Goal: Task Accomplishment & Management: Manage account settings

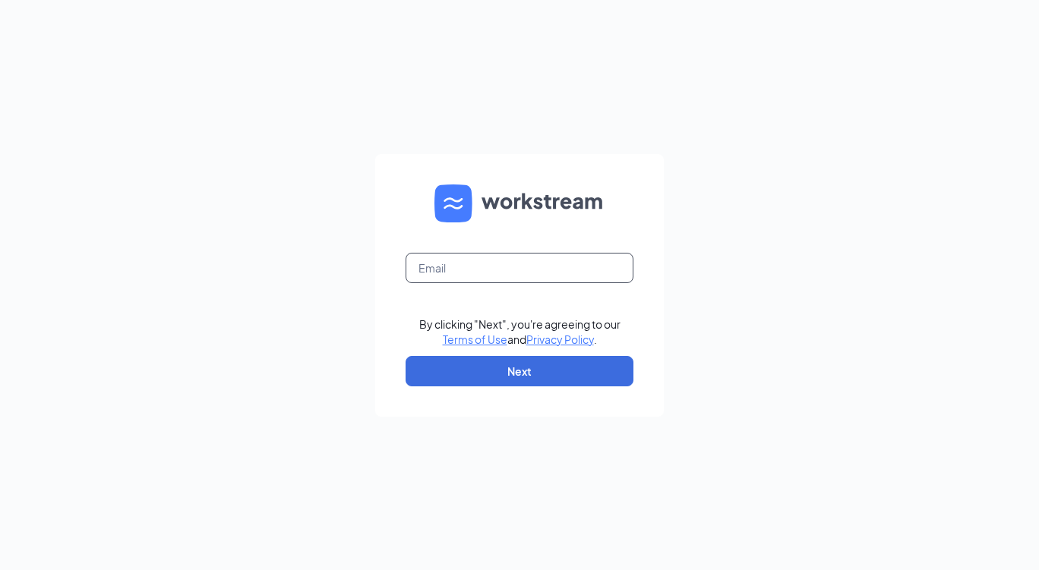
click at [557, 267] on input "text" at bounding box center [520, 268] width 228 height 30
type input "wakeforestli@clubpilates.com"
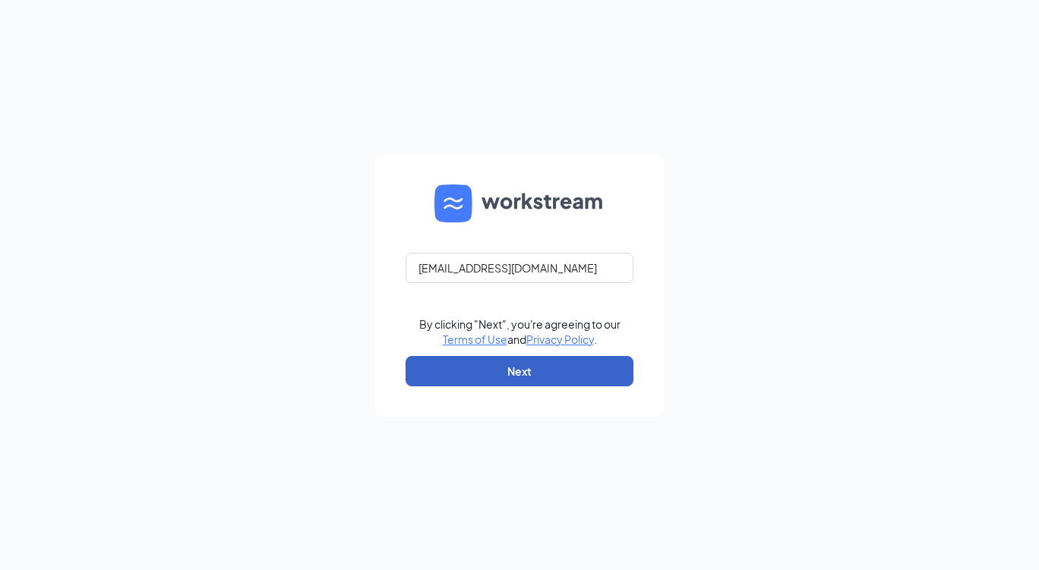
click at [553, 375] on button "Next" at bounding box center [520, 371] width 228 height 30
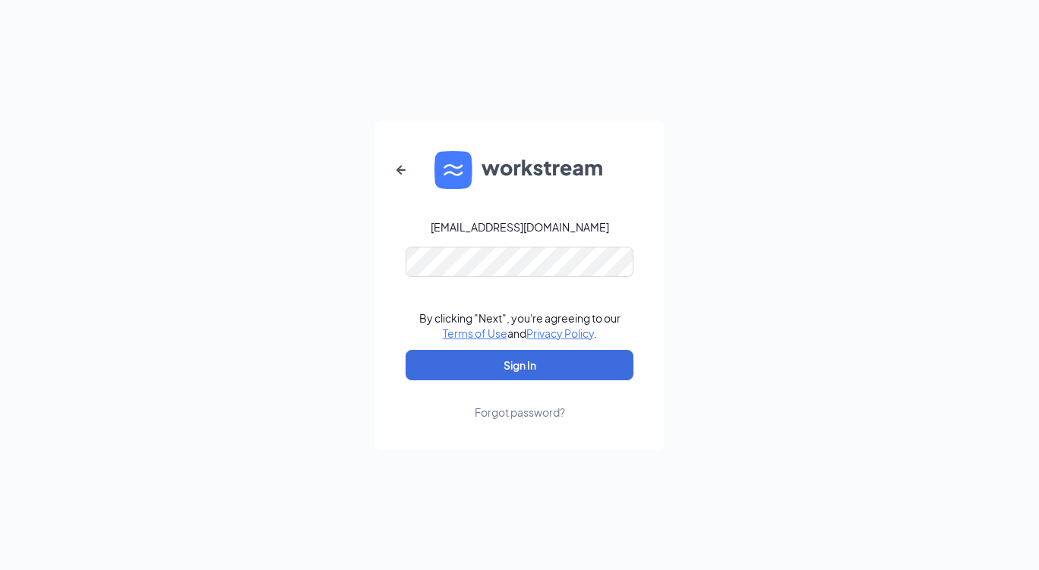
click at [693, 252] on div "wakeforestli@clubpilates.com By clicking "Next", you're agreeing to our Terms o…" at bounding box center [519, 285] width 1039 height 570
click at [569, 367] on button "Sign In" at bounding box center [520, 365] width 228 height 30
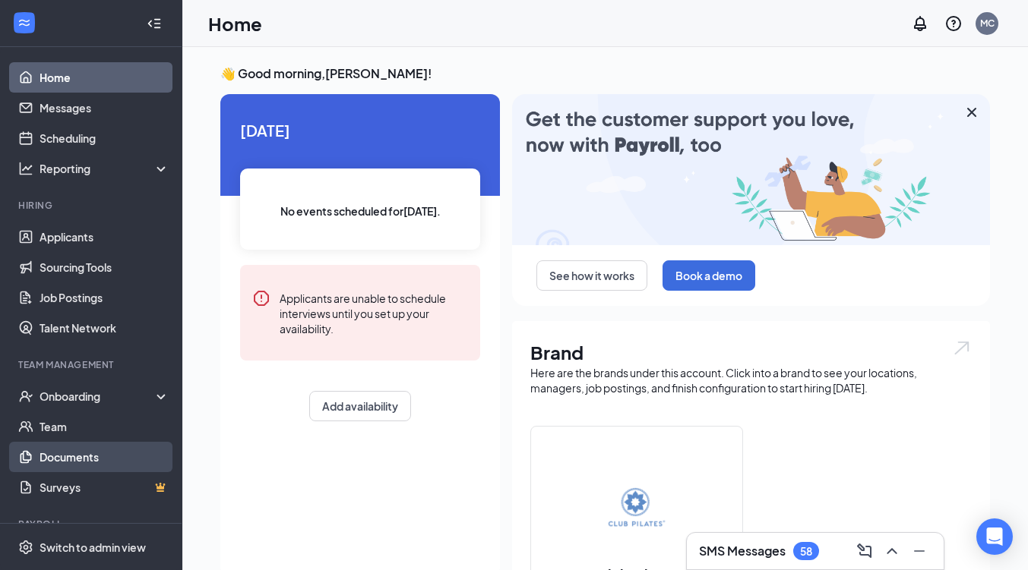
click at [91, 463] on link "Documents" at bounding box center [104, 457] width 130 height 30
